Goal: Information Seeking & Learning: Learn about a topic

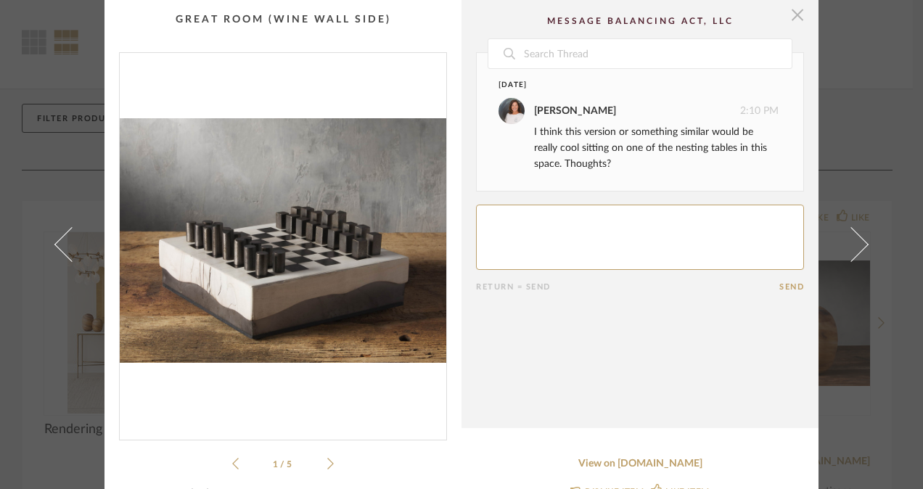
click at [790, 7] on span "button" at bounding box center [797, 14] width 29 height 29
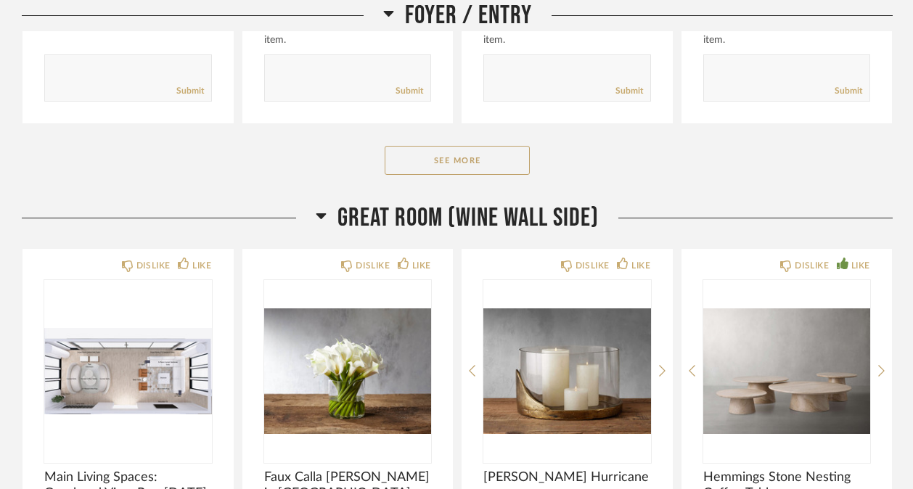
scroll to position [651, 0]
click at [470, 154] on button "See More" at bounding box center [457, 159] width 145 height 29
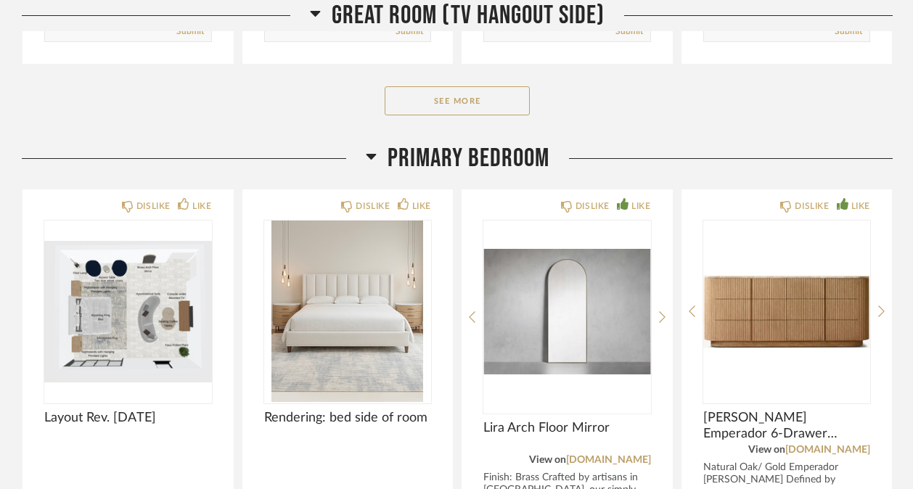
scroll to position [4082, 0]
click at [492, 113] on button "See More" at bounding box center [457, 100] width 145 height 29
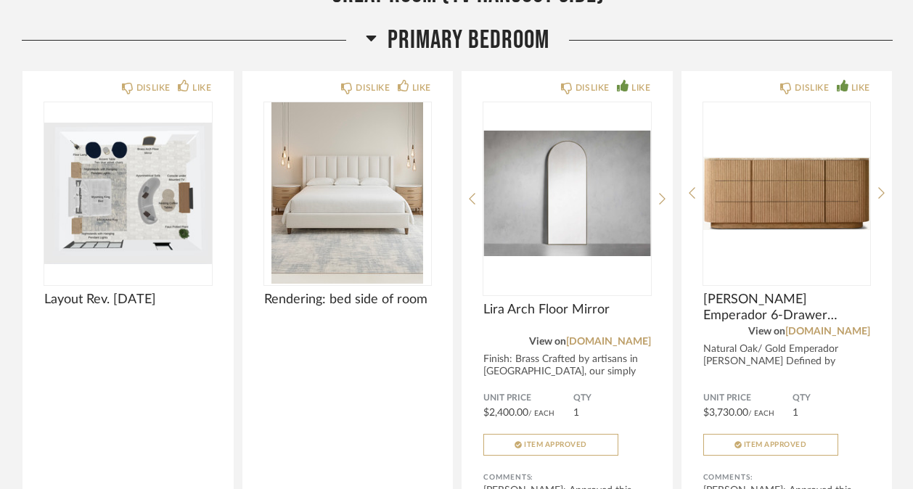
click at [469, 205] on icon at bounding box center [472, 198] width 7 height 13
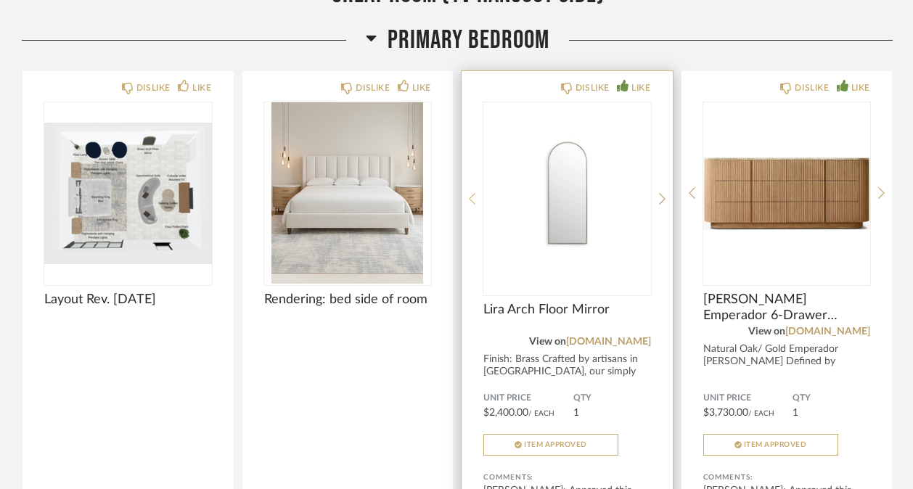
click at [469, 205] on icon at bounding box center [472, 198] width 7 height 13
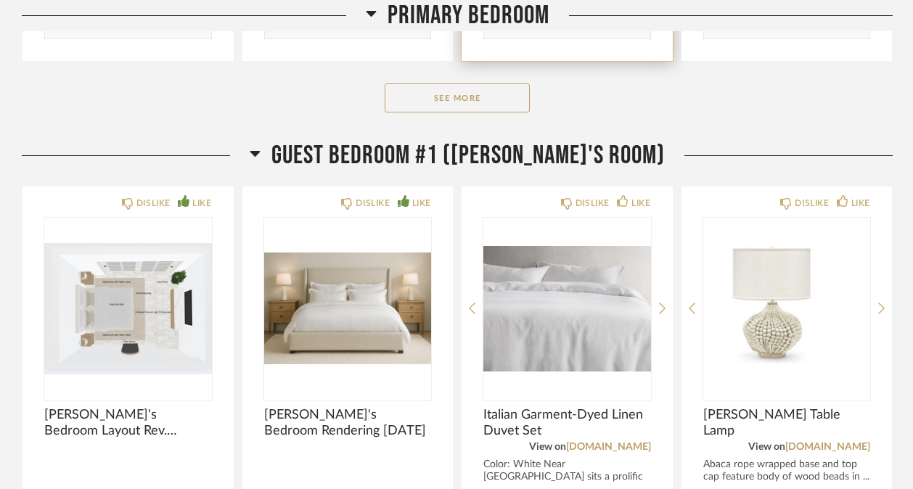
scroll to position [5771, 0]
click at [460, 104] on button "See More" at bounding box center [457, 97] width 145 height 29
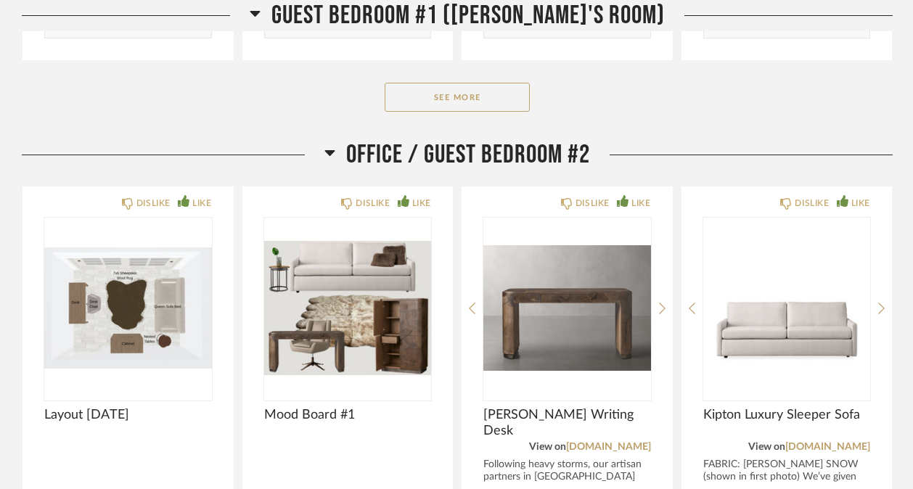
scroll to position [7436, 0]
click at [489, 112] on button "See More" at bounding box center [457, 97] width 145 height 29
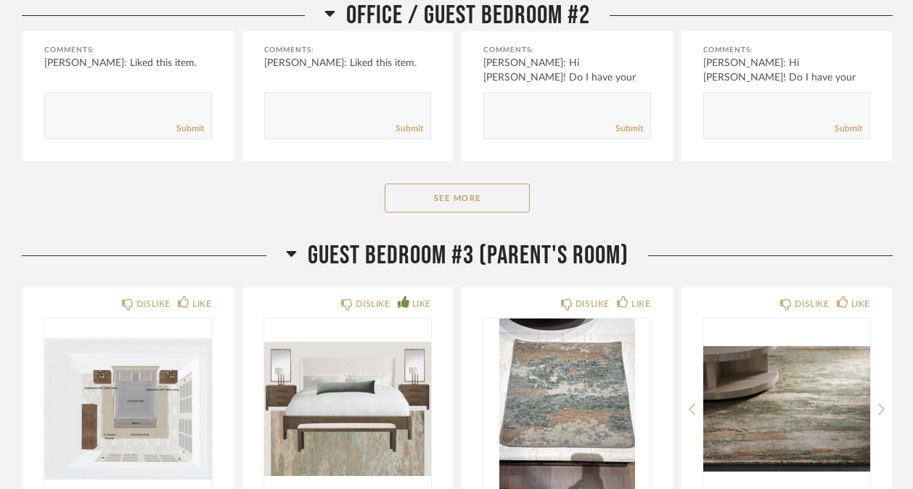
scroll to position [9032, 0]
click at [454, 212] on button "See More" at bounding box center [457, 197] width 145 height 29
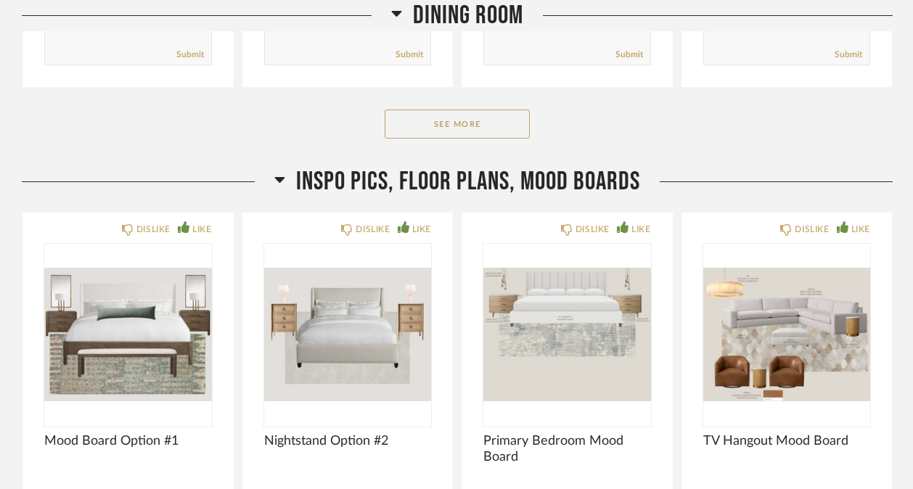
scroll to position [11991, 0]
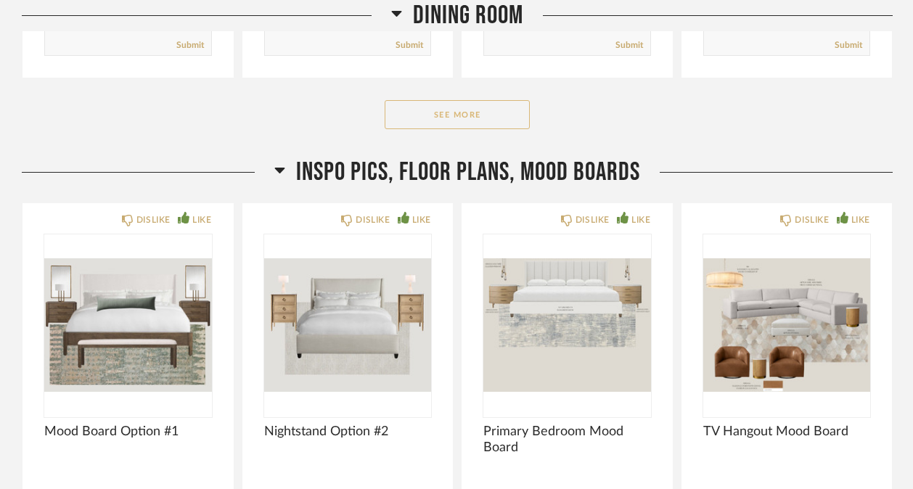
click at [468, 129] on button "See More" at bounding box center [457, 114] width 145 height 29
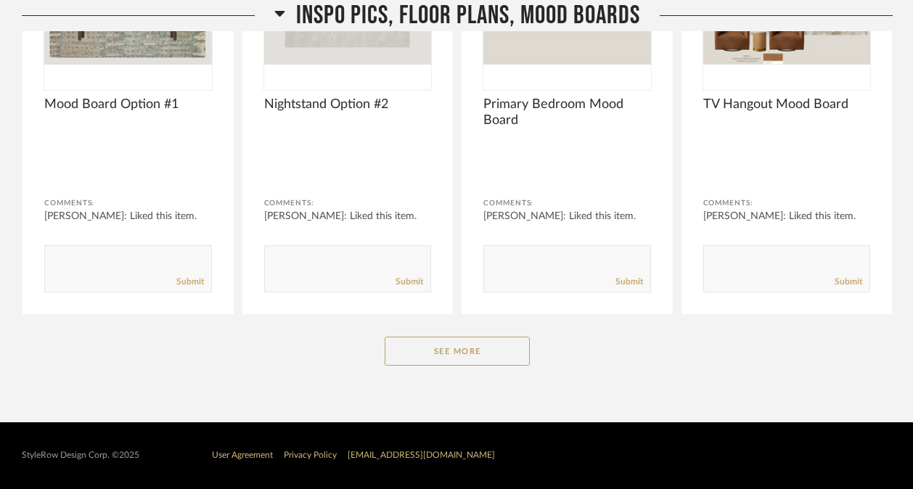
scroll to position [13360, 0]
click at [444, 366] on button "See More" at bounding box center [457, 351] width 145 height 29
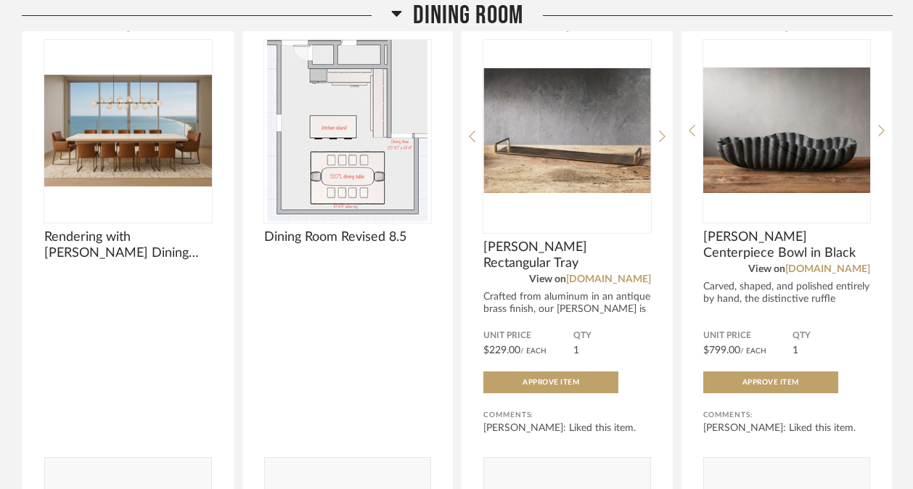
scroll to position [11553, 0]
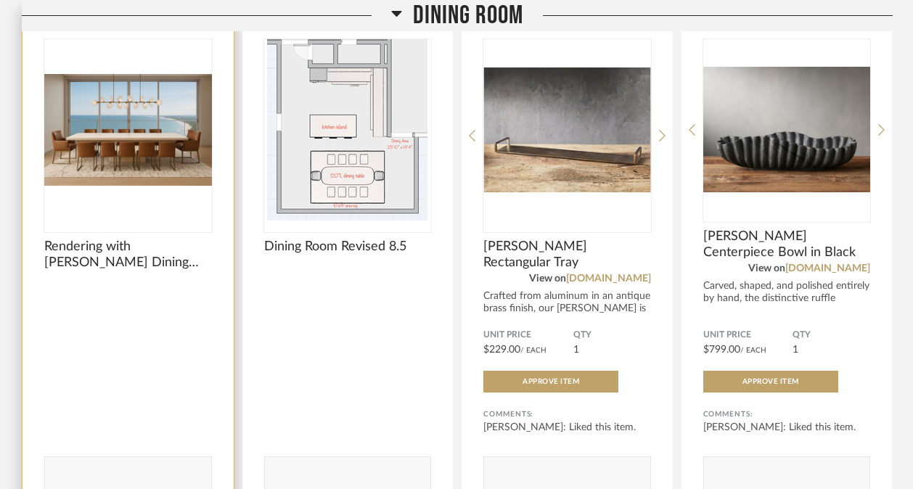
click at [162, 156] on img "0" at bounding box center [128, 129] width 168 height 181
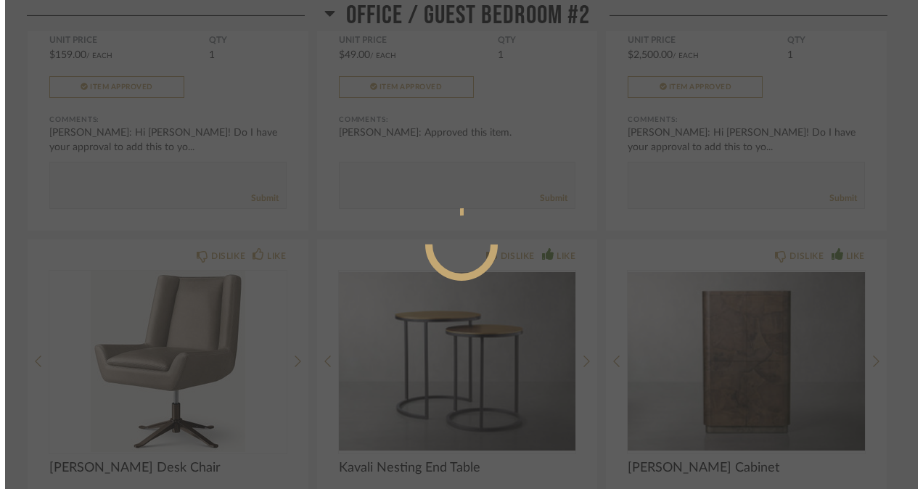
scroll to position [0, 0]
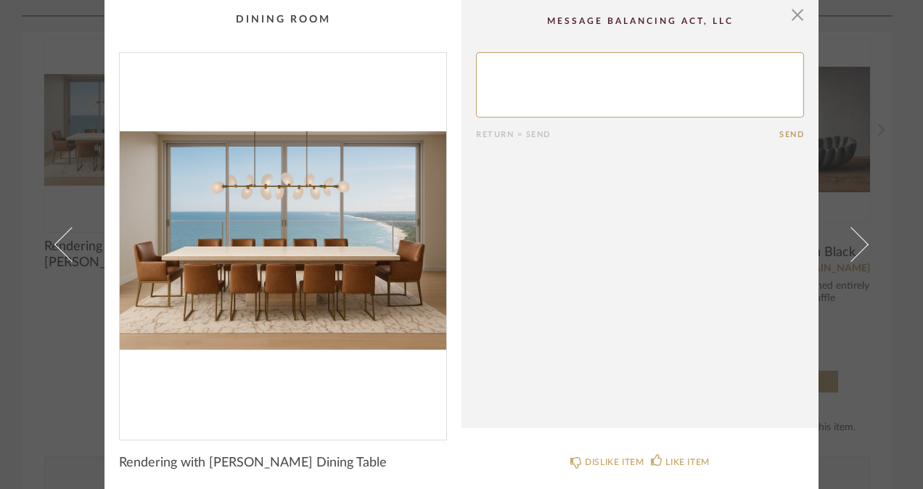
click at [555, 272] on cpp-summary-comments "Return = Send Send" at bounding box center [640, 214] width 357 height 428
click at [794, 15] on span "button" at bounding box center [797, 14] width 29 height 29
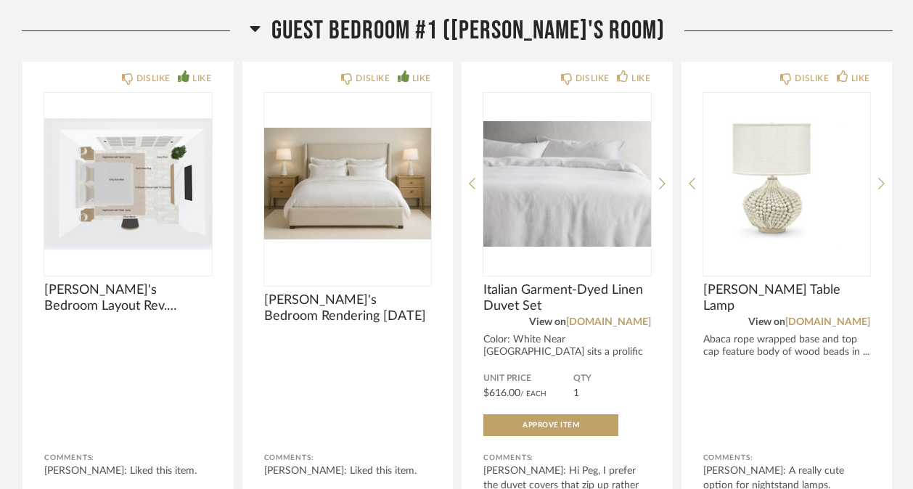
scroll to position [6946, 0]
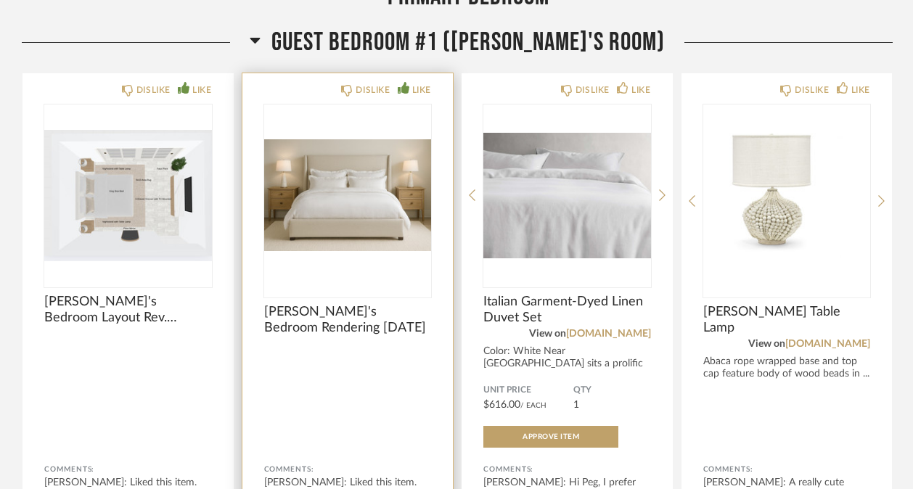
click at [335, 227] on img "0" at bounding box center [348, 195] width 168 height 181
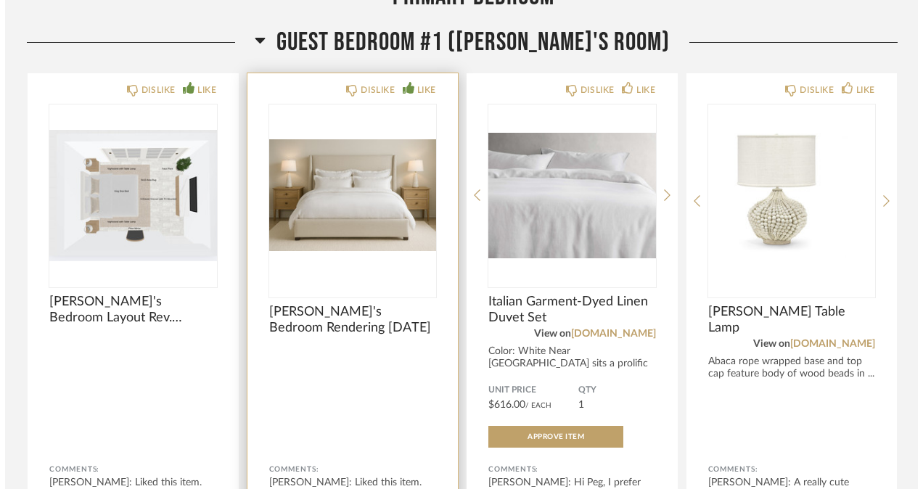
scroll to position [0, 0]
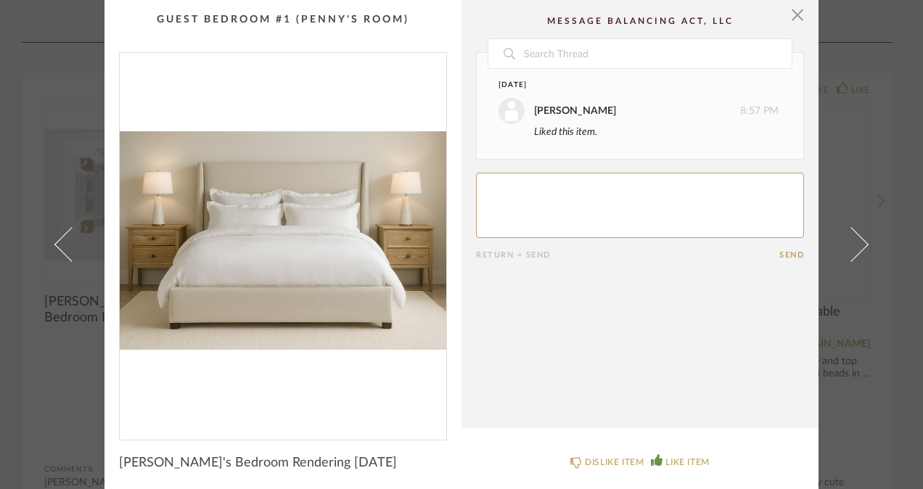
click at [360, 256] on img "0" at bounding box center [283, 240] width 327 height 375
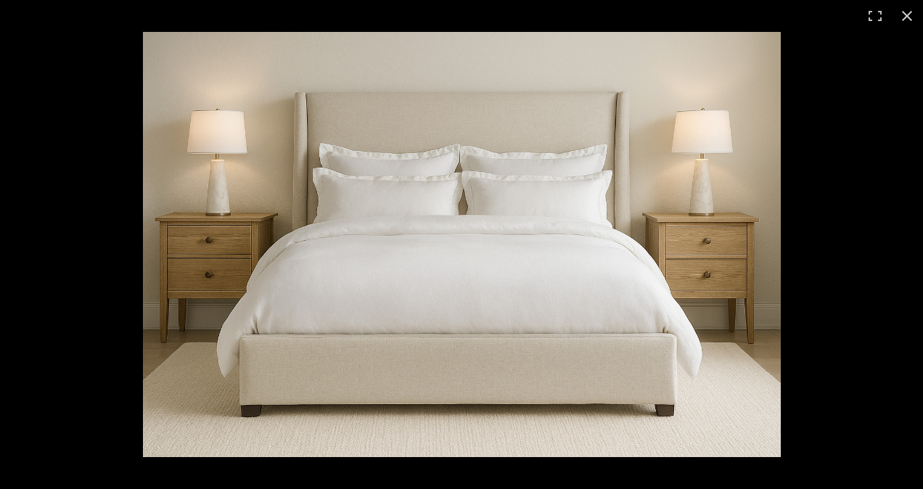
click at [360, 256] on img at bounding box center [462, 244] width 638 height 425
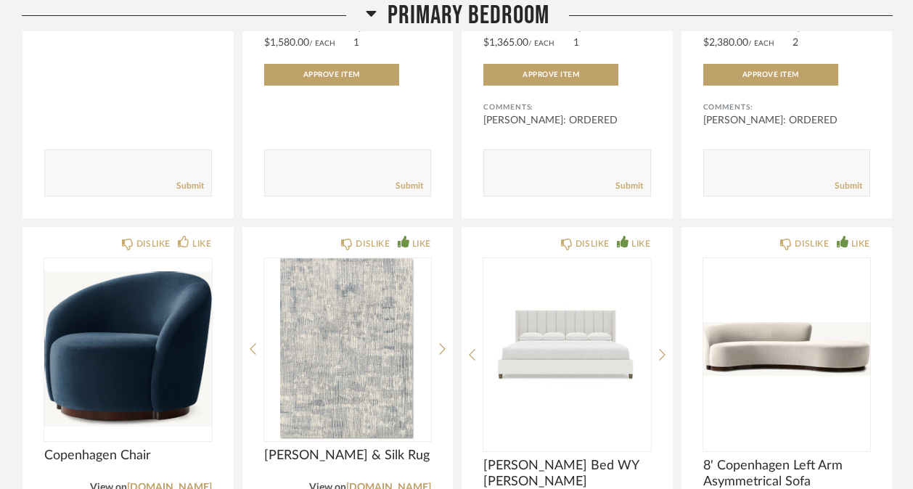
scroll to position [6181, 0]
